Goal: Task Accomplishment & Management: Manage account settings

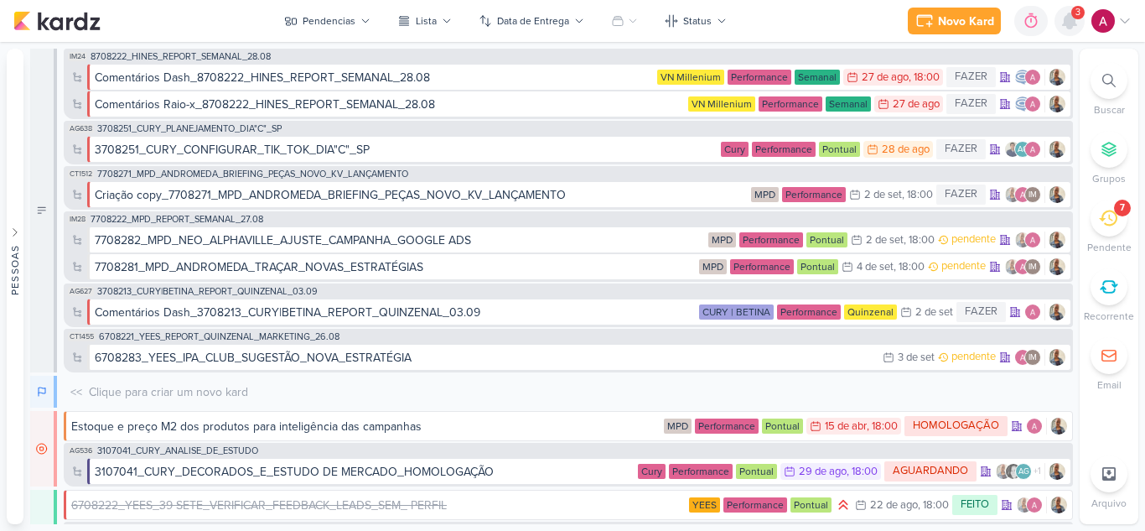
click at [1067, 18] on icon at bounding box center [1069, 20] width 13 height 15
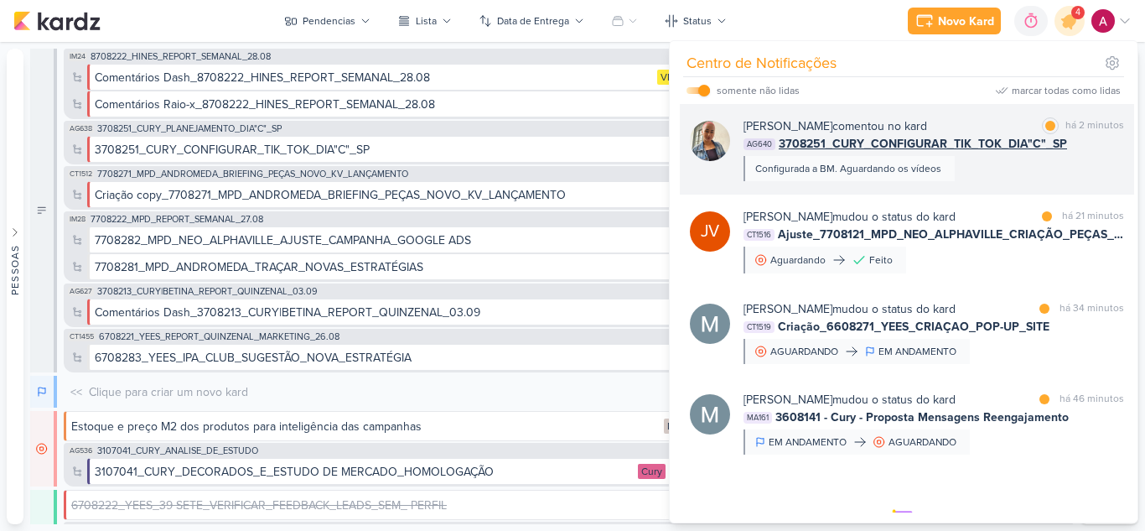
click at [1000, 178] on div "[PERSON_NAME] comentou no kard marcar como lida há 2 minutos AG640 3708251_CURY…" at bounding box center [933, 149] width 381 height 64
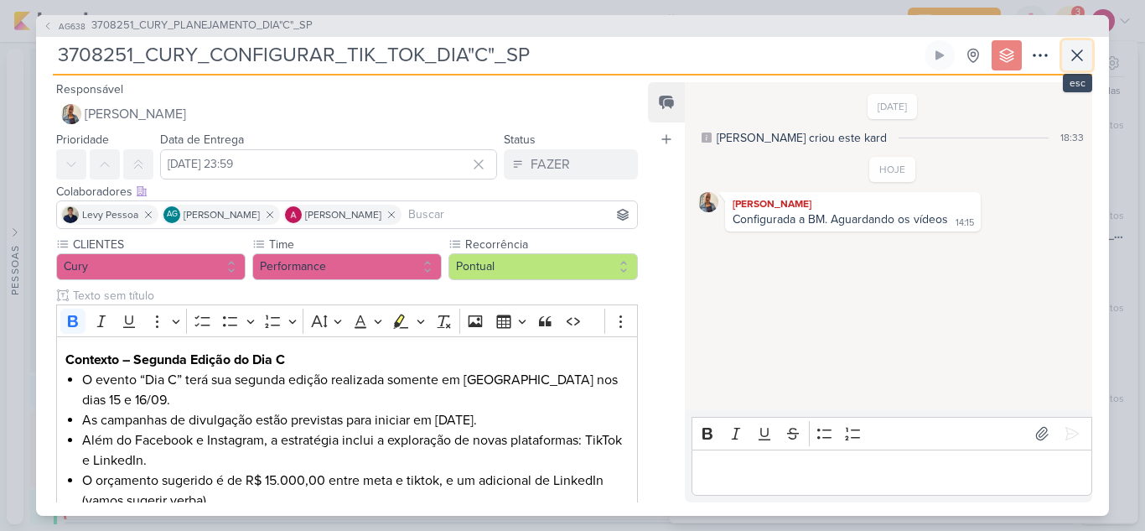
click at [1083, 57] on icon at bounding box center [1077, 55] width 20 height 20
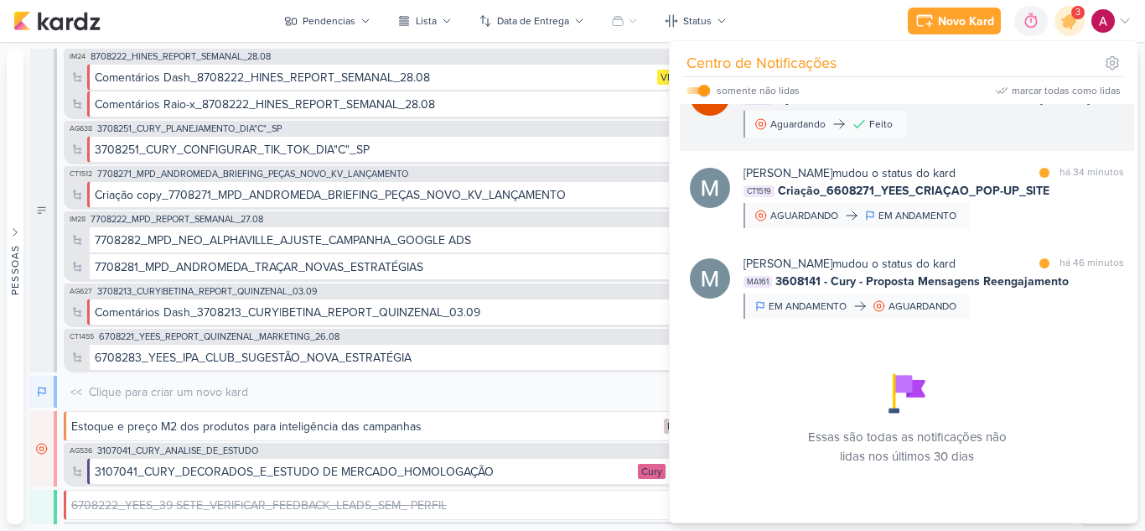
scroll to position [52, 0]
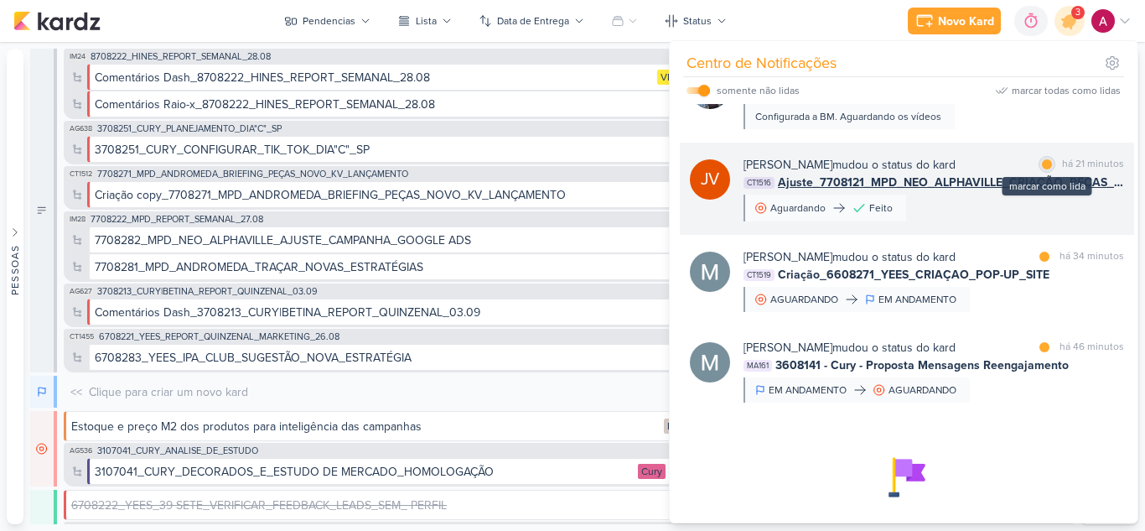
click at [1042, 161] on div at bounding box center [1047, 164] width 10 height 10
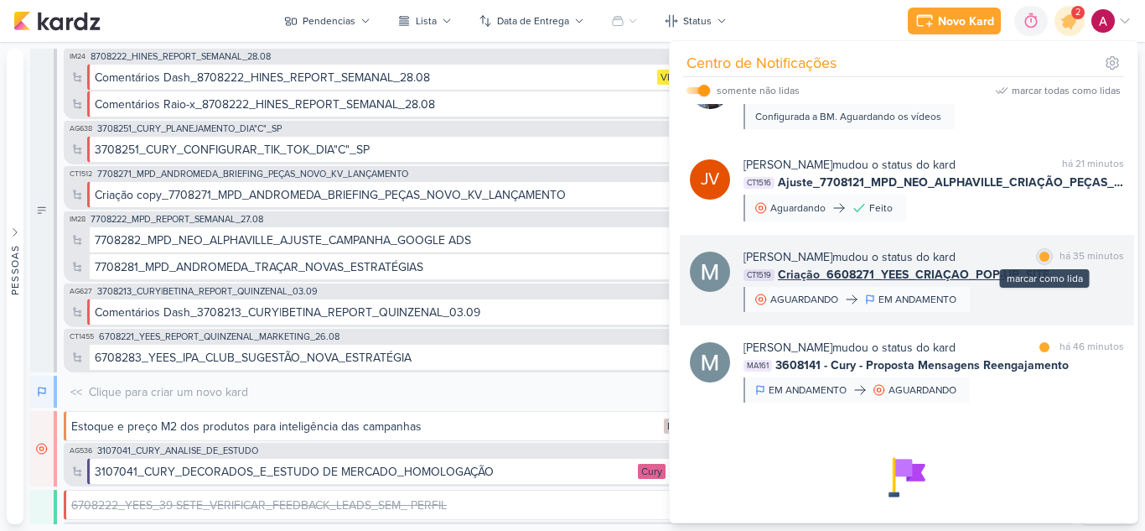
click at [1040, 260] on div at bounding box center [1044, 256] width 10 height 10
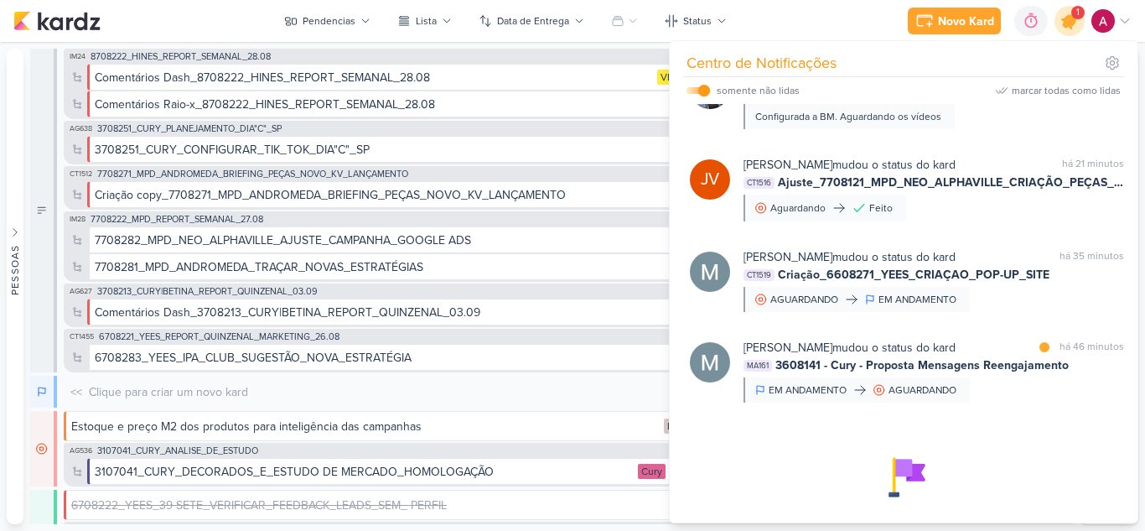
click at [1064, 35] on div at bounding box center [1070, 21] width 43 height 43
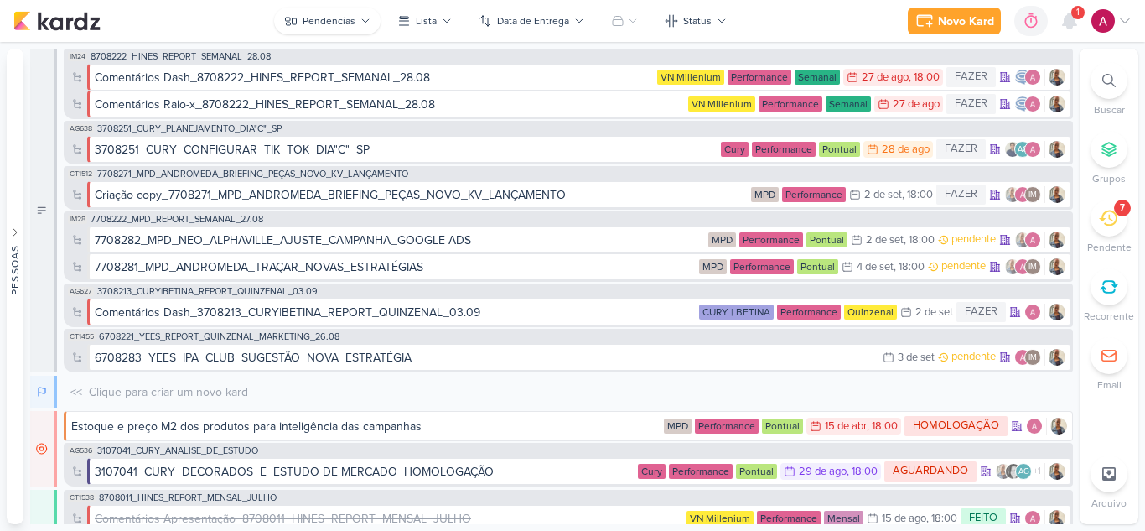
click at [358, 8] on body "1.99.0 [GEOGRAPHIC_DATA] Ctrl + k 0h0m Sessão desligada... Hoje 0h0m Semana 0h0…" at bounding box center [572, 265] width 1145 height 531
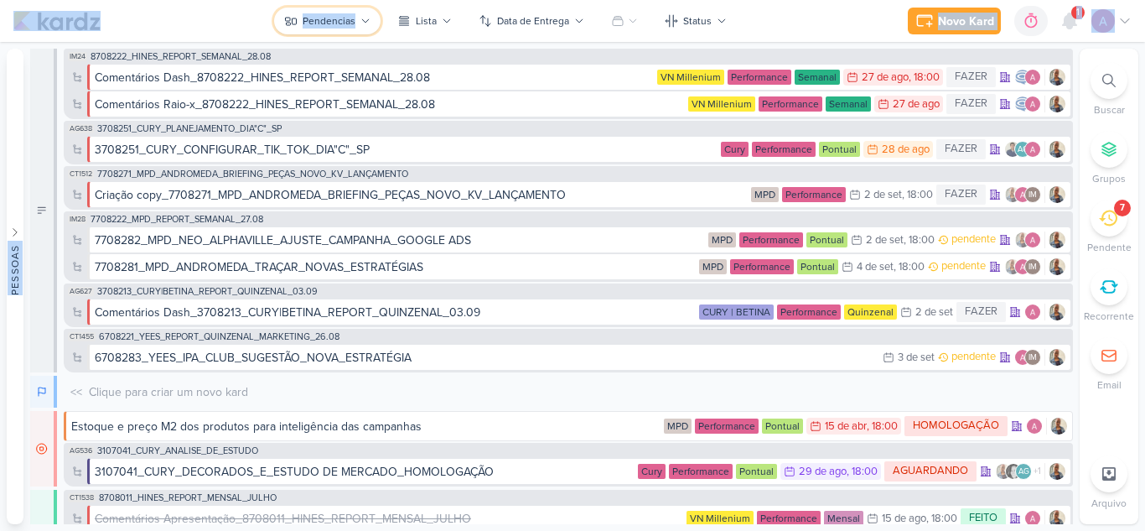
click at [355, 15] on div "Pendencias" at bounding box center [329, 20] width 53 height 15
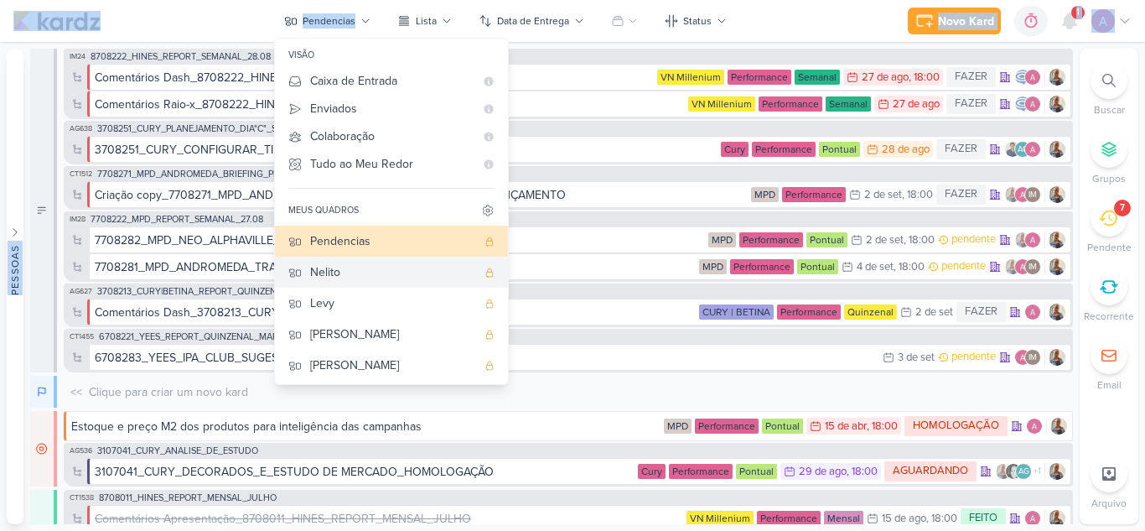
click at [370, 264] on div "Nelito" at bounding box center [393, 272] width 166 height 18
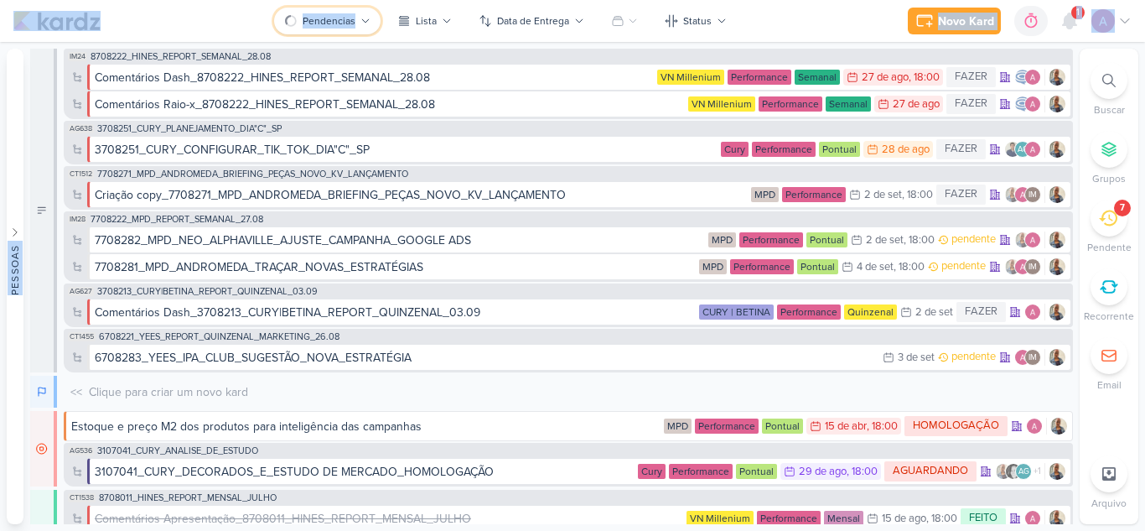
click at [319, 23] on div "Pendencias" at bounding box center [329, 20] width 53 height 15
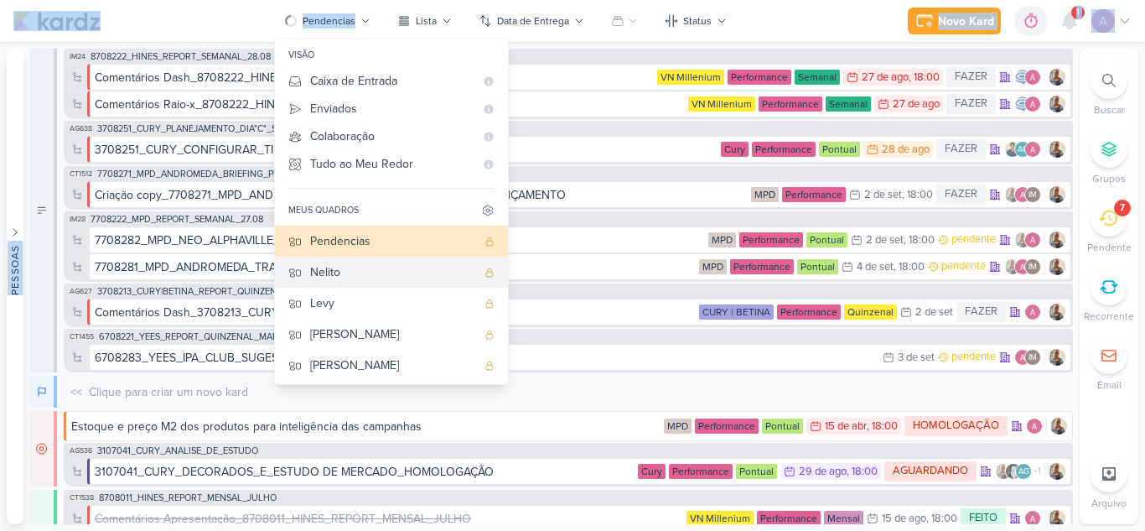
click at [357, 266] on div "Nelito" at bounding box center [393, 272] width 166 height 18
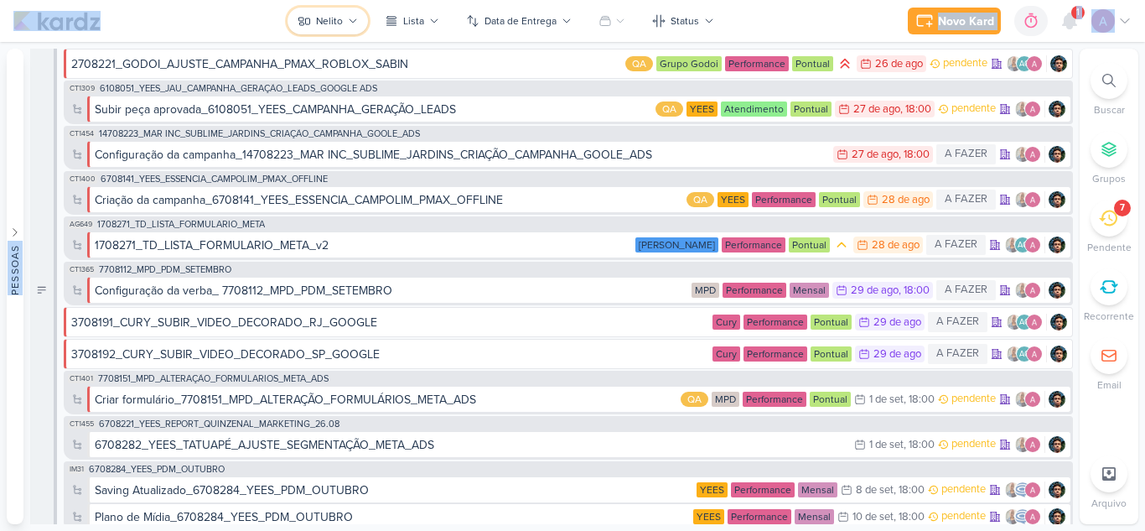
click at [344, 25] on button "Nelito" at bounding box center [327, 21] width 80 height 27
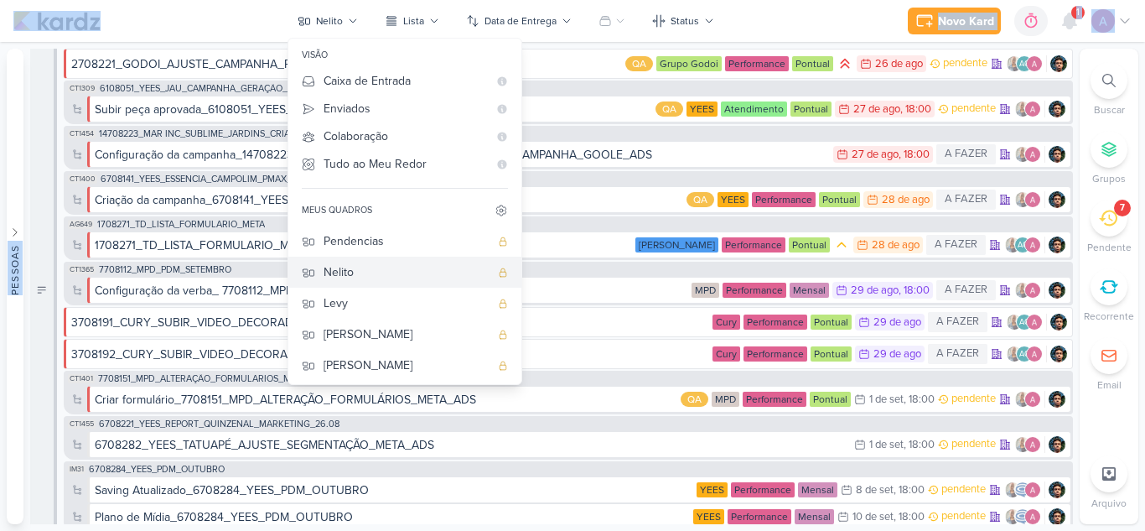
click at [347, 278] on div "Nelito" at bounding box center [407, 272] width 166 height 18
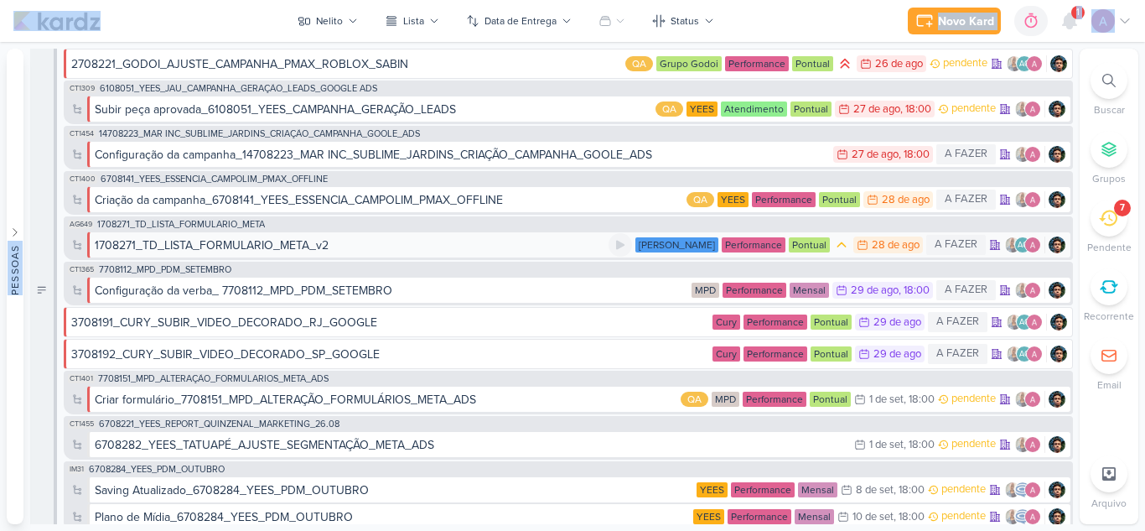
click at [251, 250] on div "1708271_TD_LISTA_FORMULARIO_META_v2" at bounding box center [212, 245] width 234 height 18
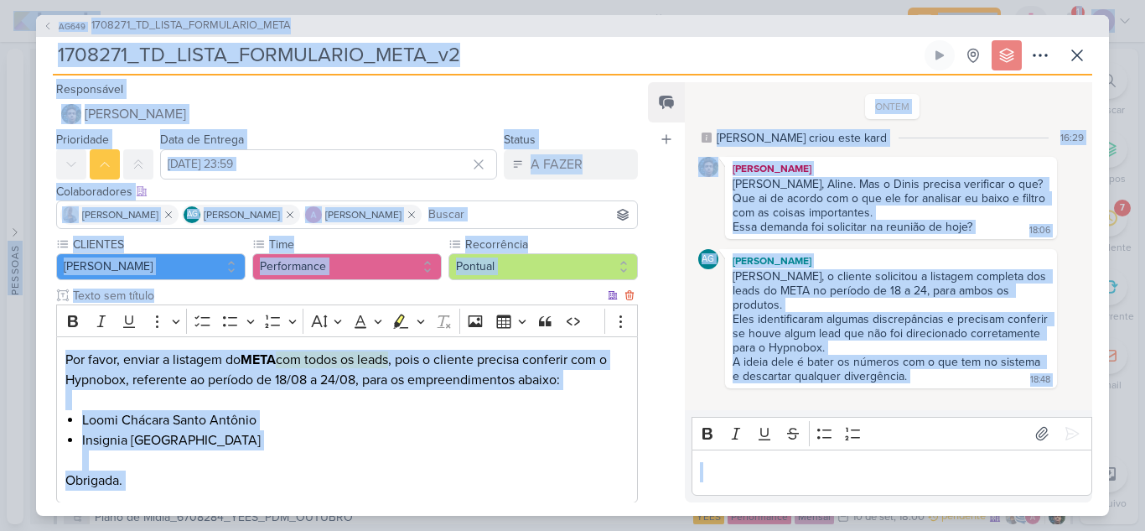
click at [386, 430] on li "Insignia [GEOGRAPHIC_DATA]" at bounding box center [355, 450] width 546 height 40
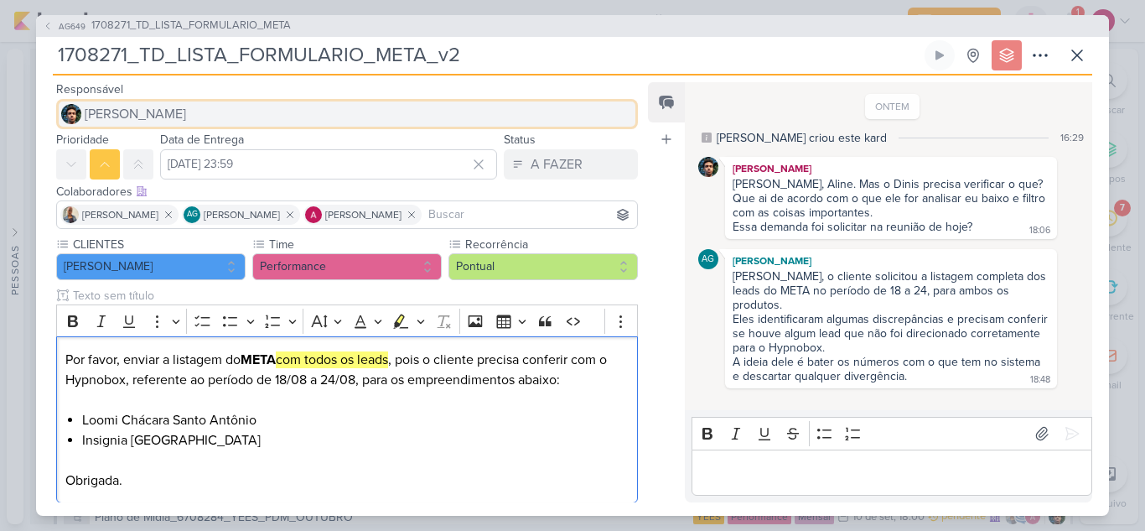
click at [159, 113] on button "[PERSON_NAME]" at bounding box center [347, 114] width 582 height 30
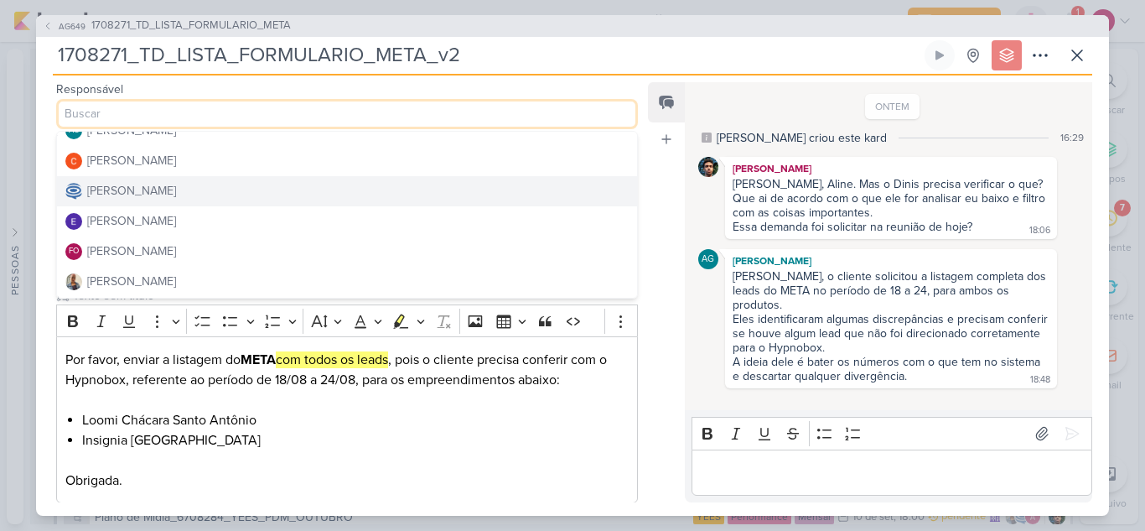
scroll to position [84, 0]
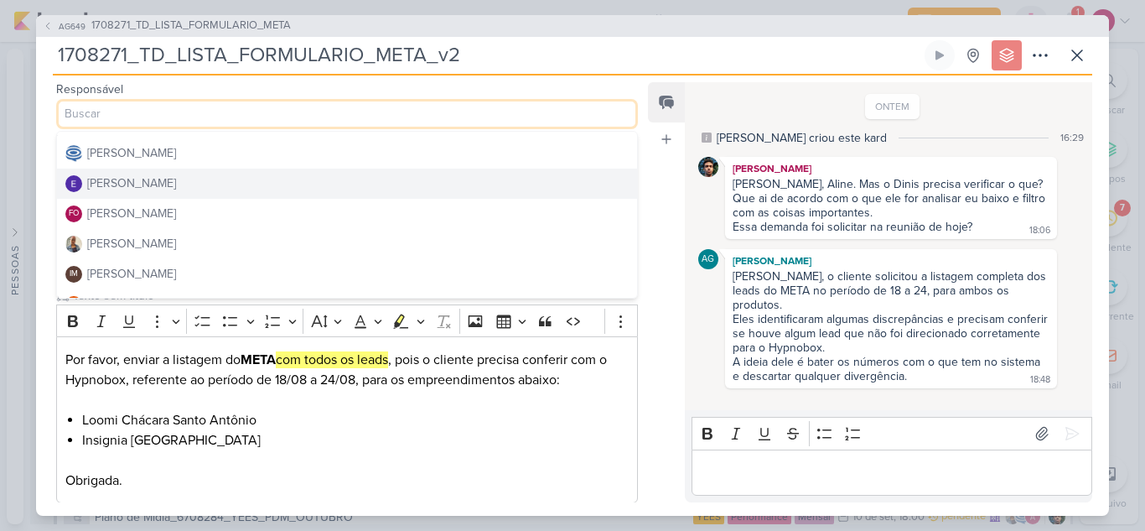
click at [151, 186] on div "[PERSON_NAME]" at bounding box center [131, 183] width 89 height 18
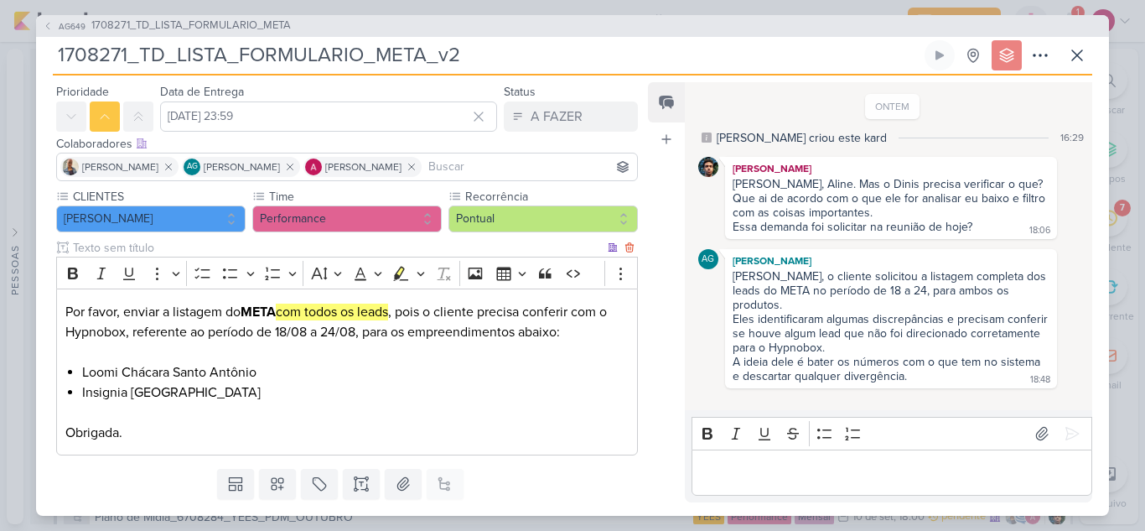
scroll to position [94, 0]
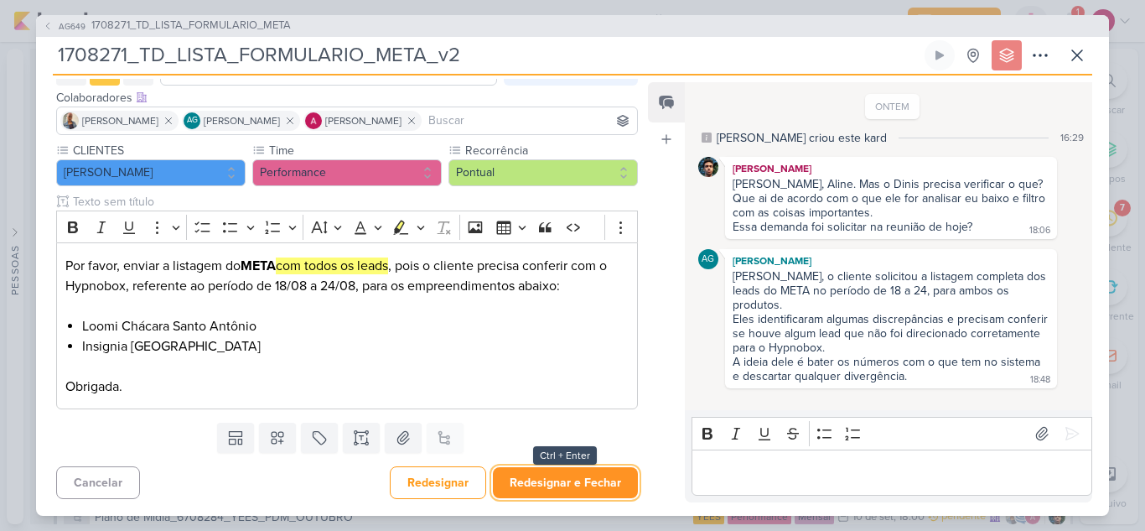
click at [595, 474] on button "Redesignar e Fechar" at bounding box center [565, 482] width 145 height 31
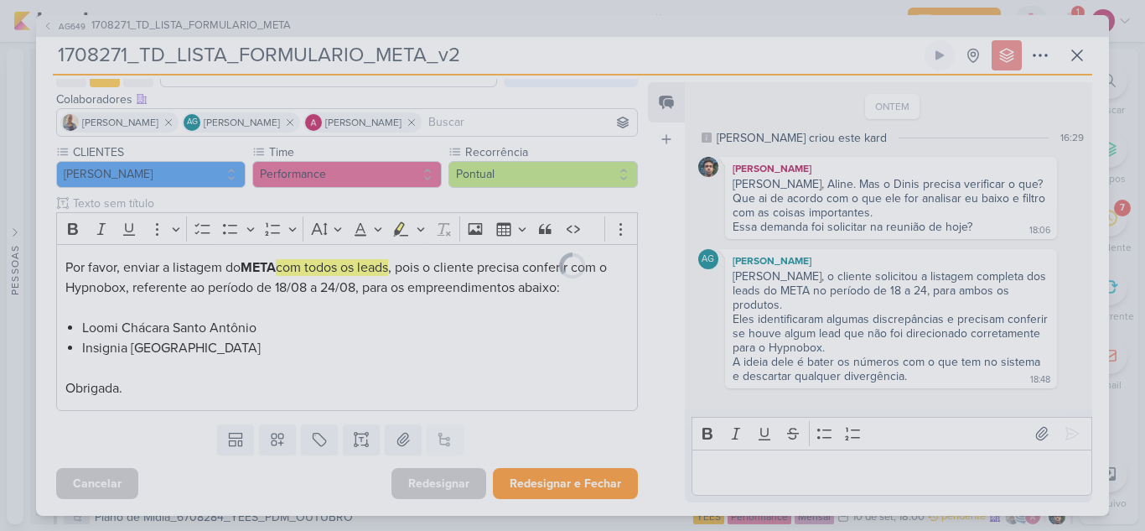
scroll to position [92, 0]
